Goal: Find specific page/section: Find specific page/section

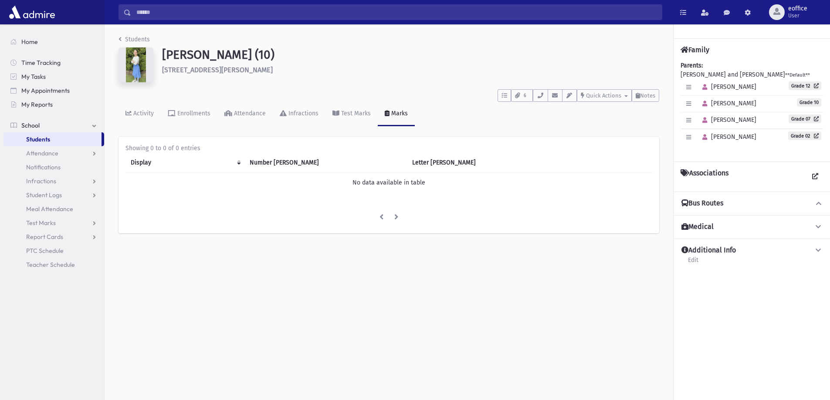
click at [313, 374] on div "Students Weiss, Leah (10) 1026 Dickens St. Far Rockaway **** To Do's No open ta…" at bounding box center [467, 212] width 725 height 376
click at [144, 120] on link "Activity" at bounding box center [139, 114] width 42 height 24
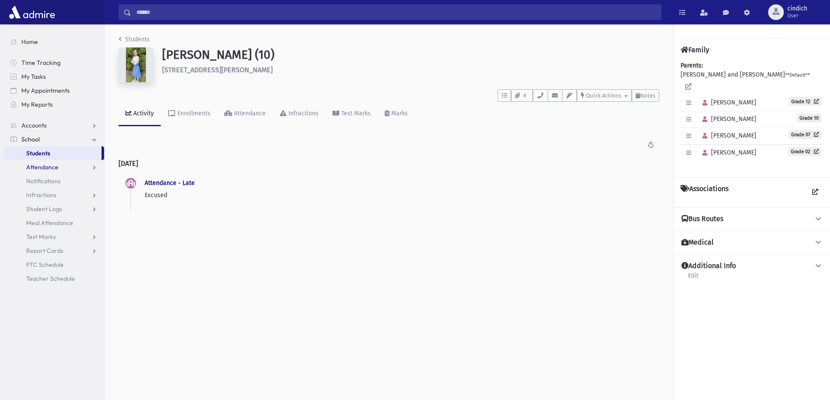
click at [71, 164] on link "Attendance" at bounding box center [53, 167] width 101 height 14
click at [57, 184] on link "Entry" at bounding box center [53, 181] width 101 height 14
